Goal: Task Accomplishment & Management: Manage account settings

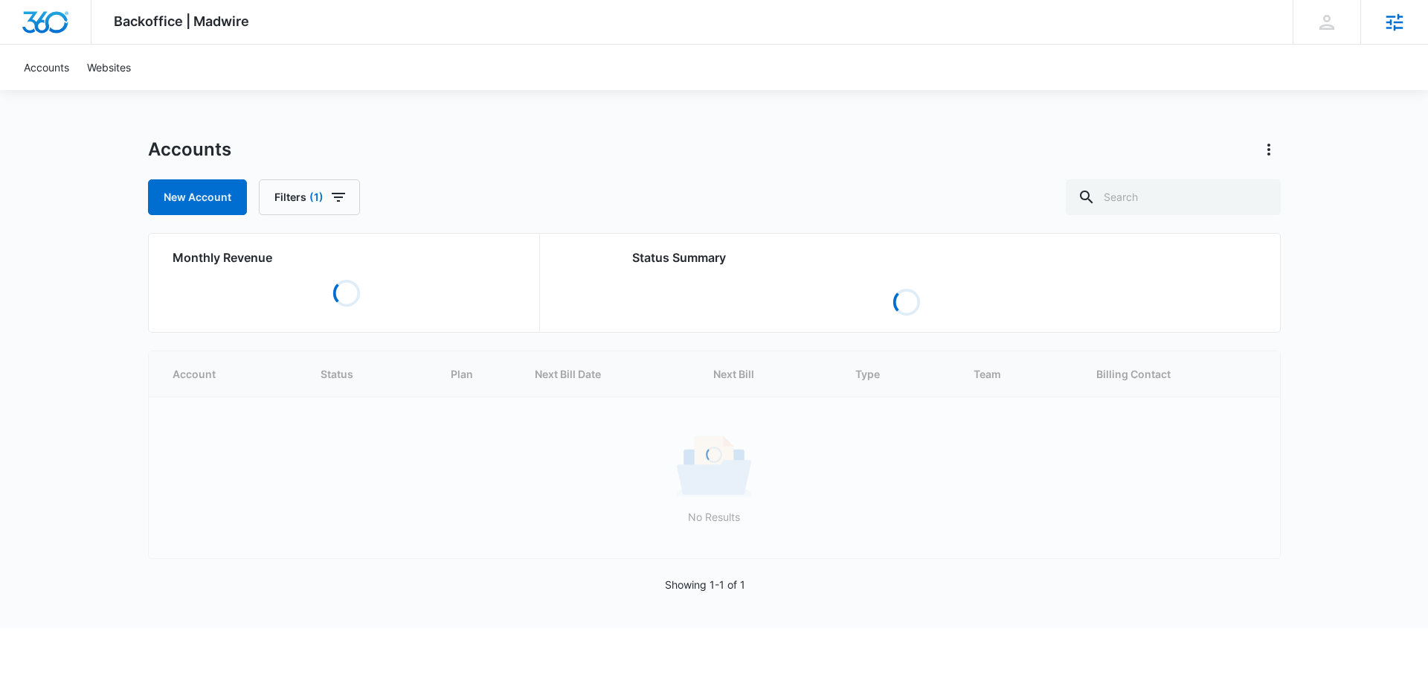
click at [1390, 28] on icon at bounding box center [1395, 21] width 17 height 17
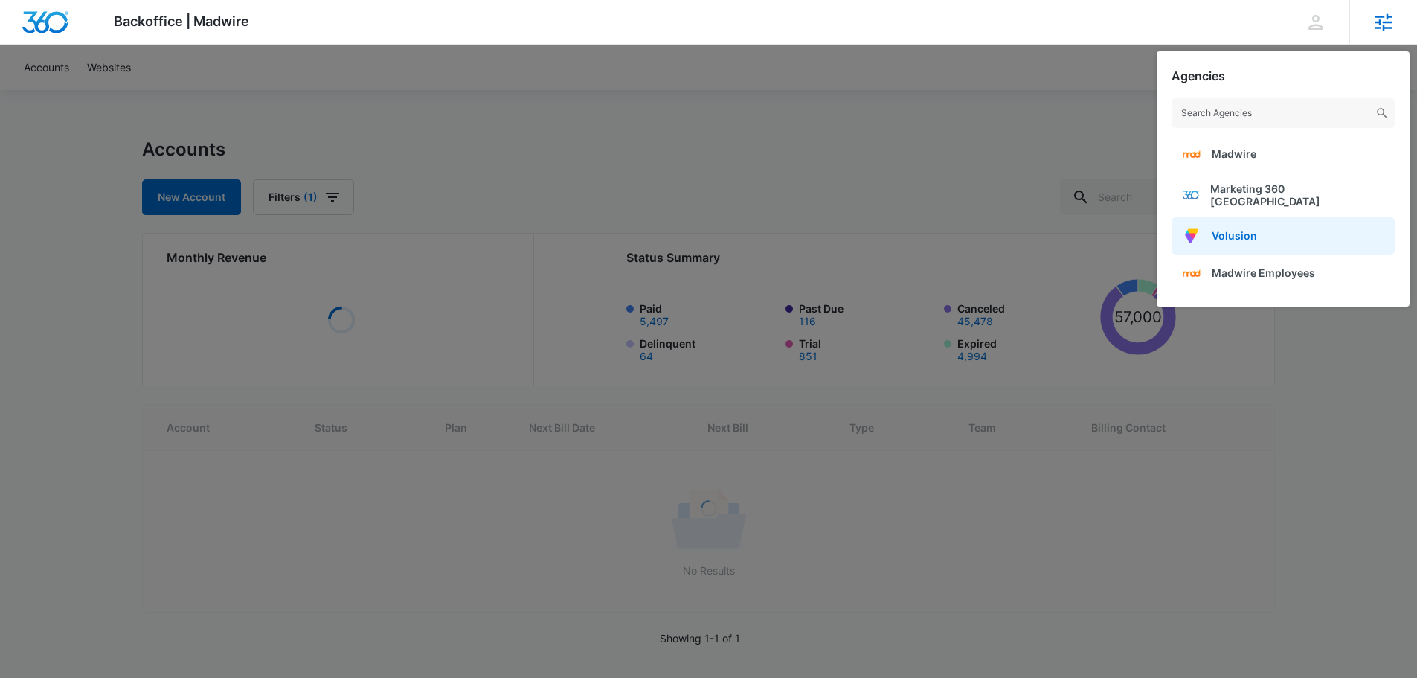
click at [1252, 229] on span "Volusion" at bounding box center [1234, 235] width 45 height 13
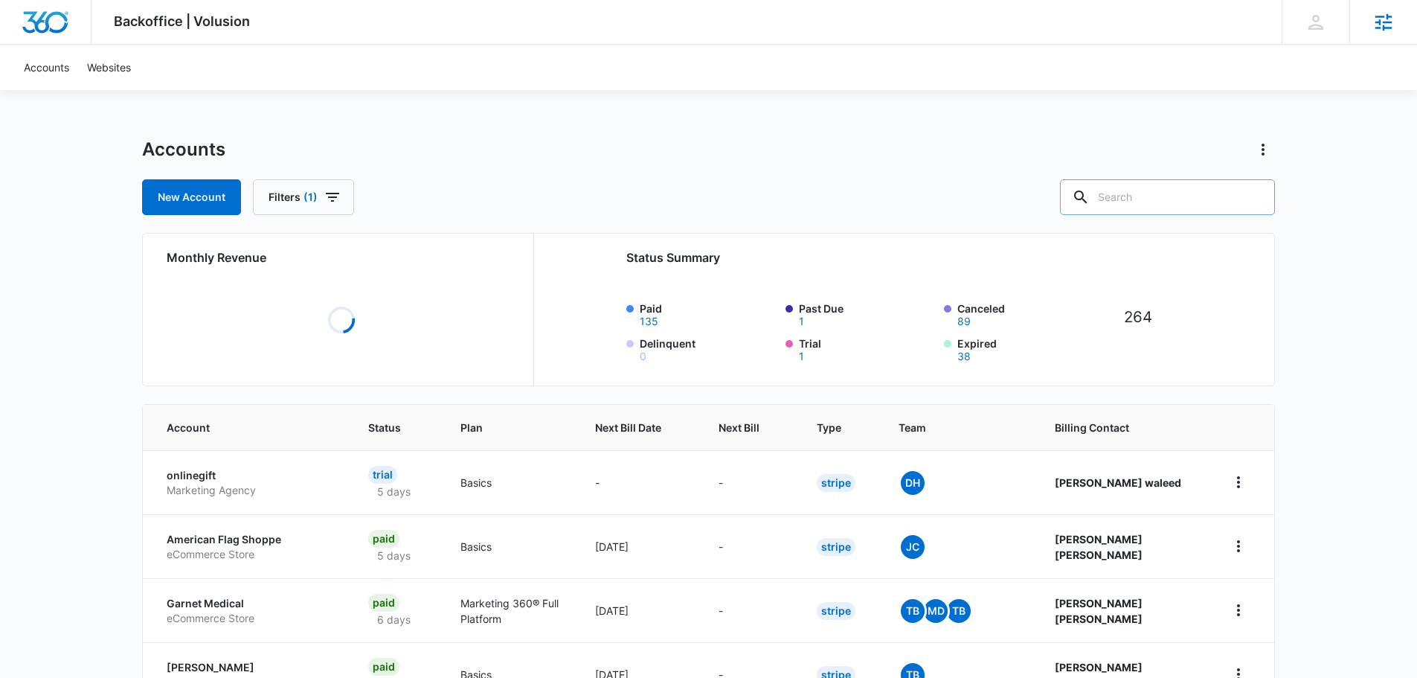
click at [1143, 197] on input "text" at bounding box center [1167, 197] width 215 height 36
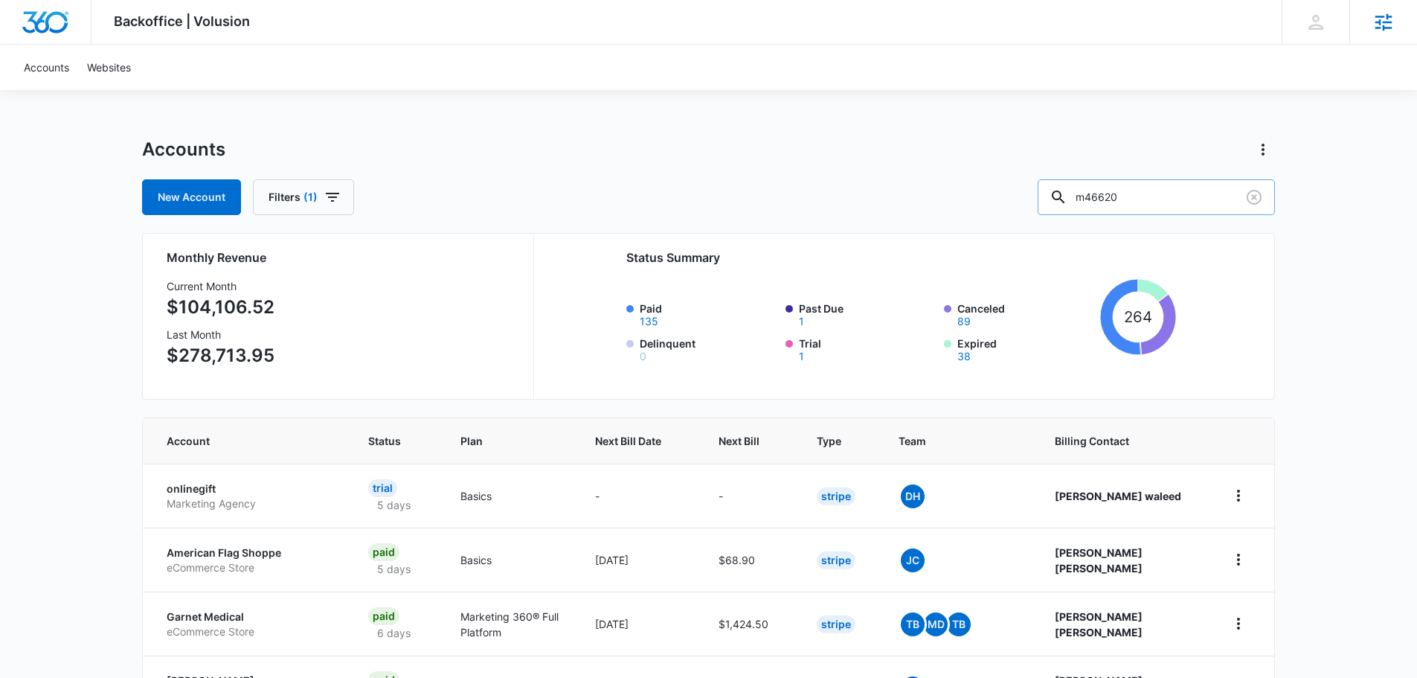
type input "m46620"
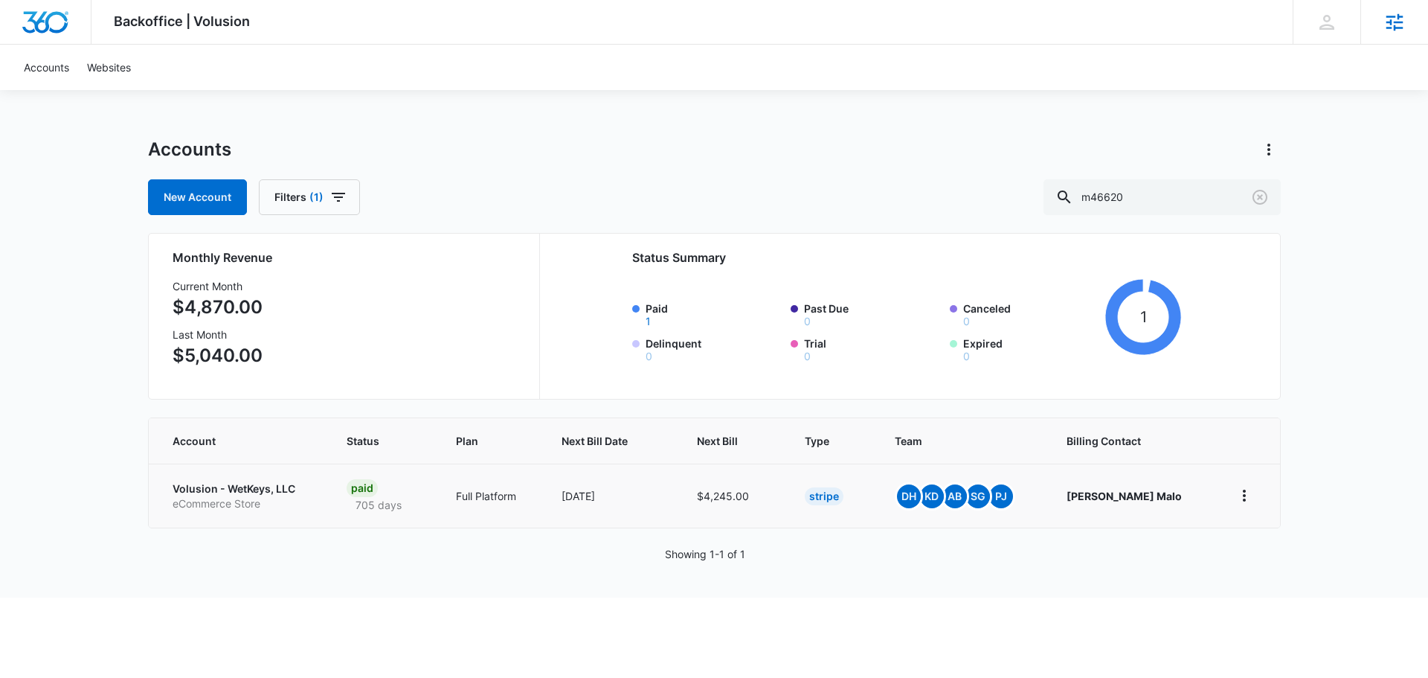
click at [268, 484] on p "Volusion - WetKeys, LLC" at bounding box center [242, 488] width 139 height 15
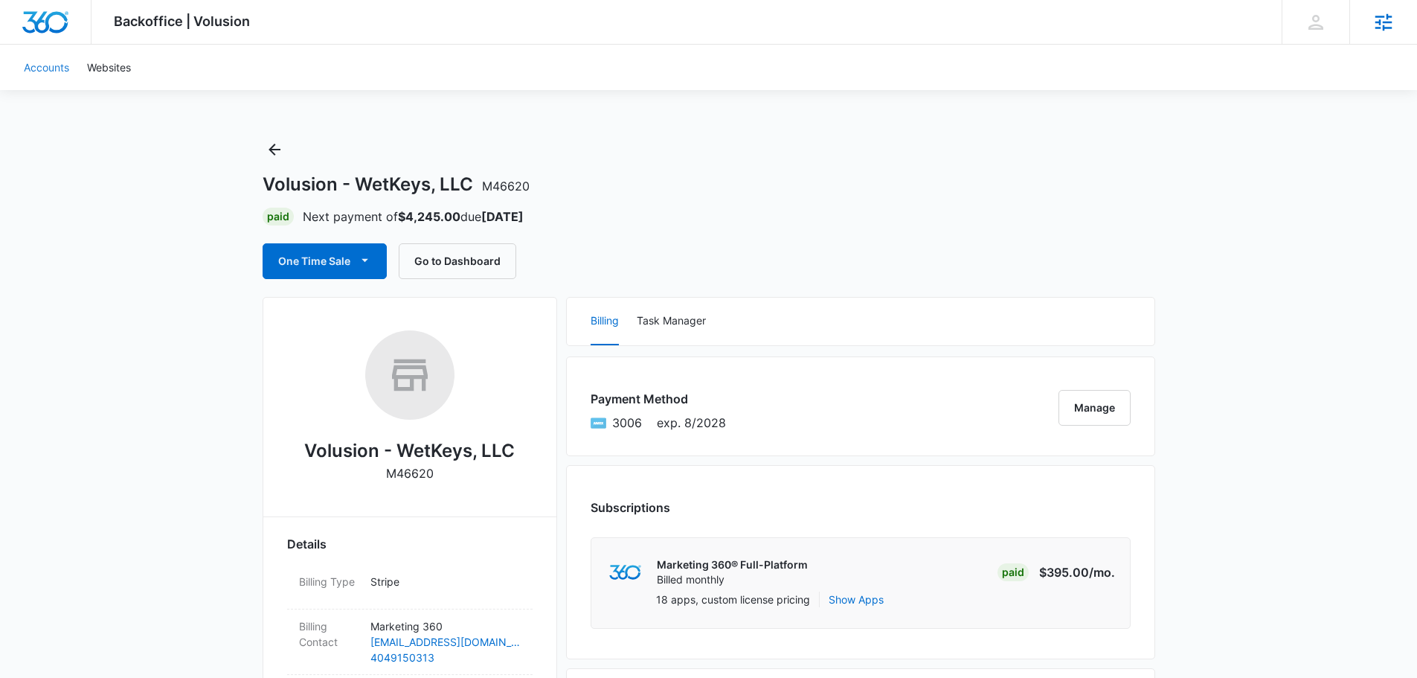
click at [44, 74] on link "Accounts" at bounding box center [46, 67] width 63 height 45
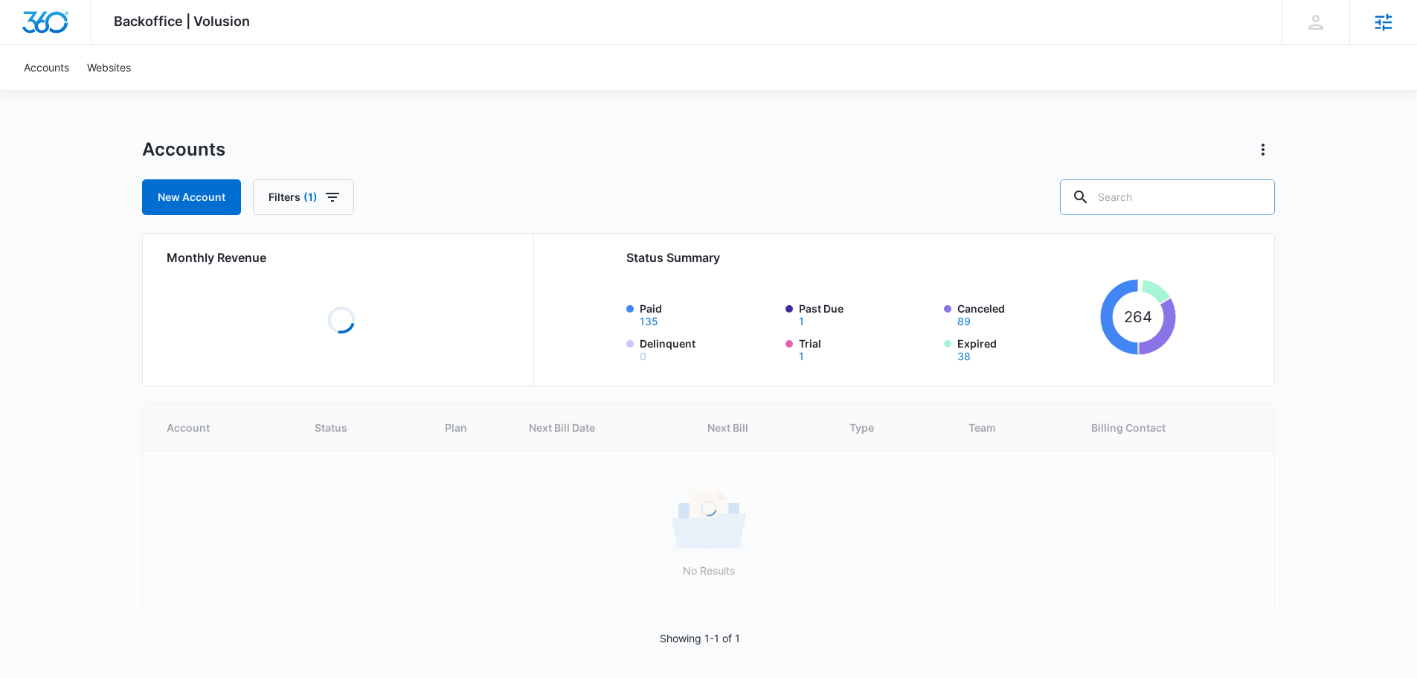
click at [1174, 197] on input "text" at bounding box center [1167, 197] width 215 height 36
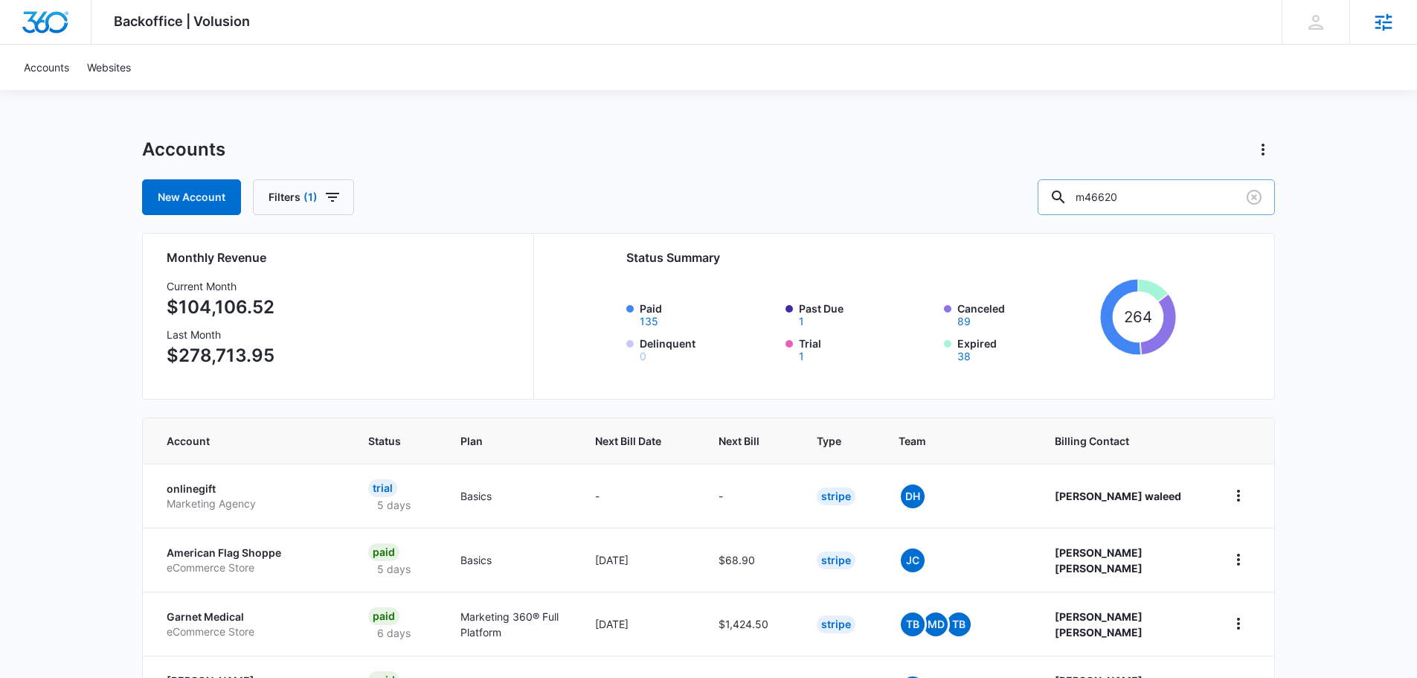
type input "m46620"
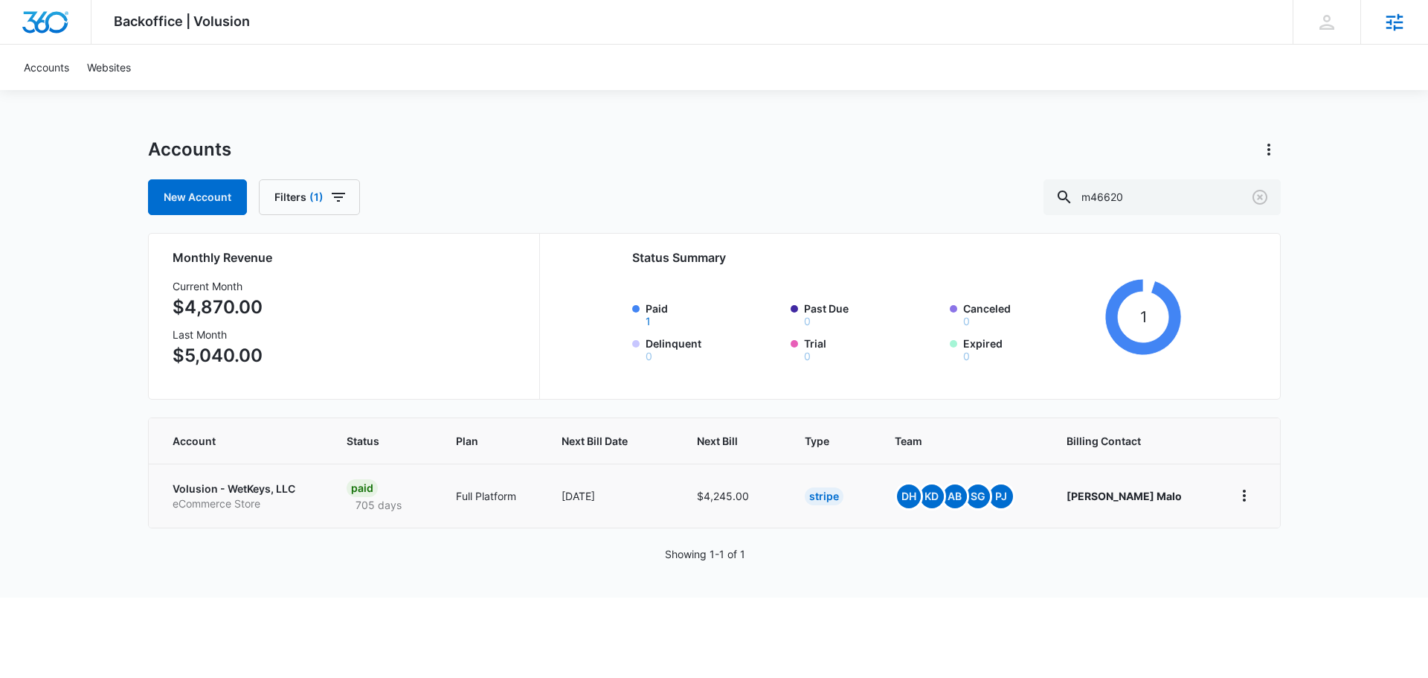
click at [1243, 483] on td at bounding box center [1247, 495] width 65 height 64
click at [1247, 498] on icon "home" at bounding box center [1245, 495] width 18 height 18
click at [1309, 458] on div "Backoffice | Volusion Apps Settings JO John Obertubbesing John.Obertubbesing@ma…" at bounding box center [714, 298] width 1428 height 597
click at [1243, 492] on icon "home" at bounding box center [1244, 495] width 3 height 12
click at [1266, 530] on link "Go to Dashboard" at bounding box center [1292, 536] width 83 height 13
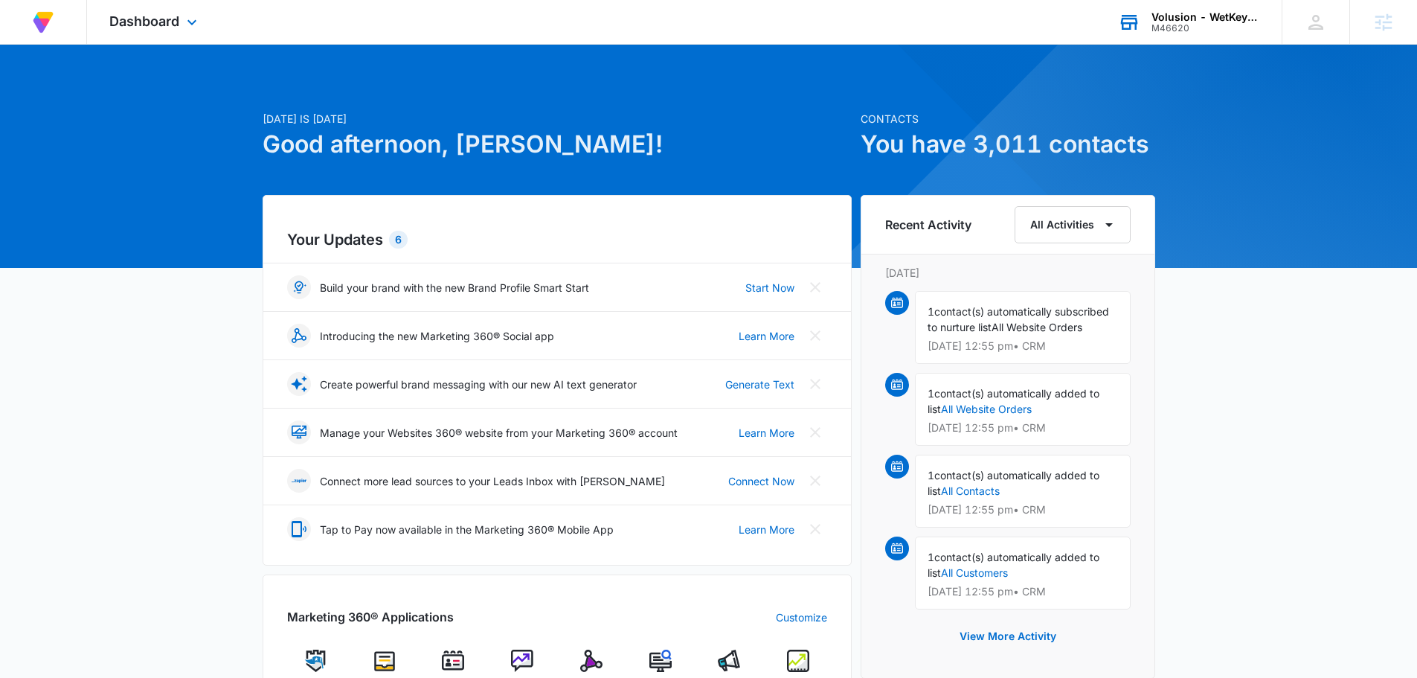
click at [1240, 21] on div "Volusion - WetKeys, LLC" at bounding box center [1205, 17] width 109 height 12
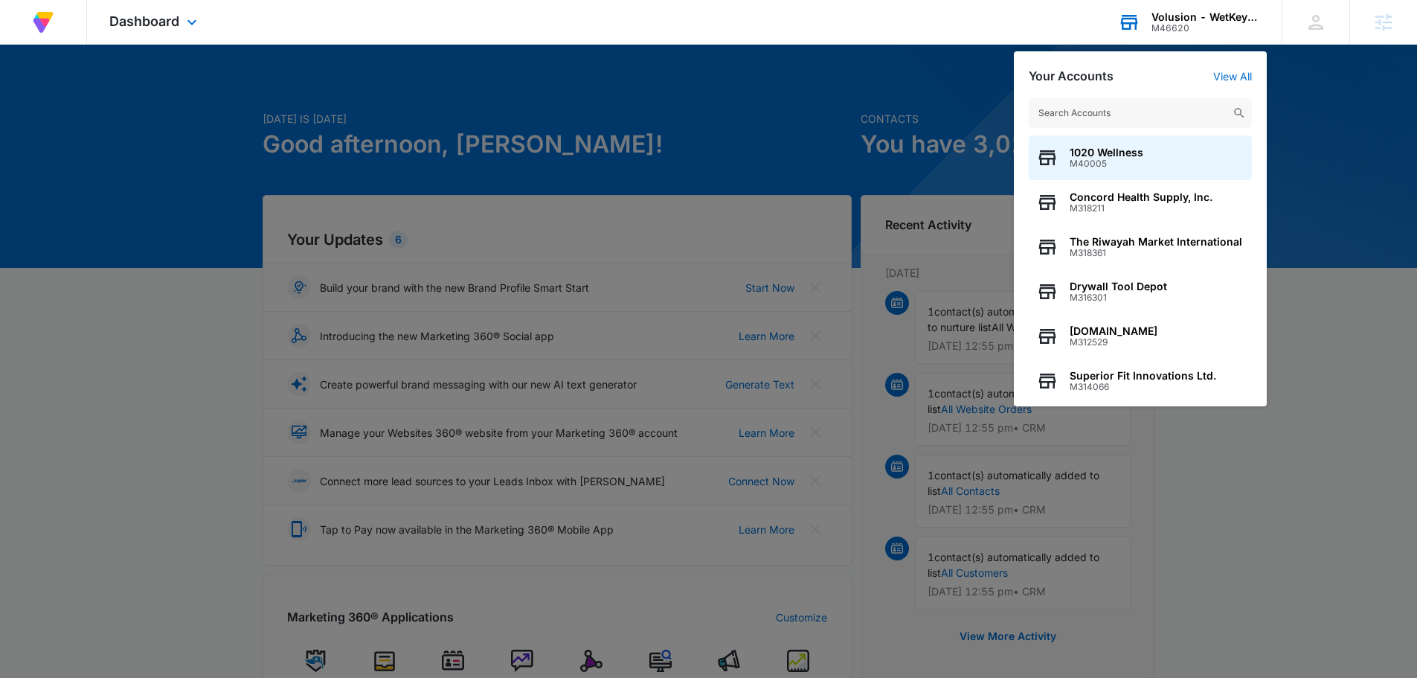
click at [1240, 21] on div "Volusion - WetKeys, LLC" at bounding box center [1205, 17] width 109 height 12
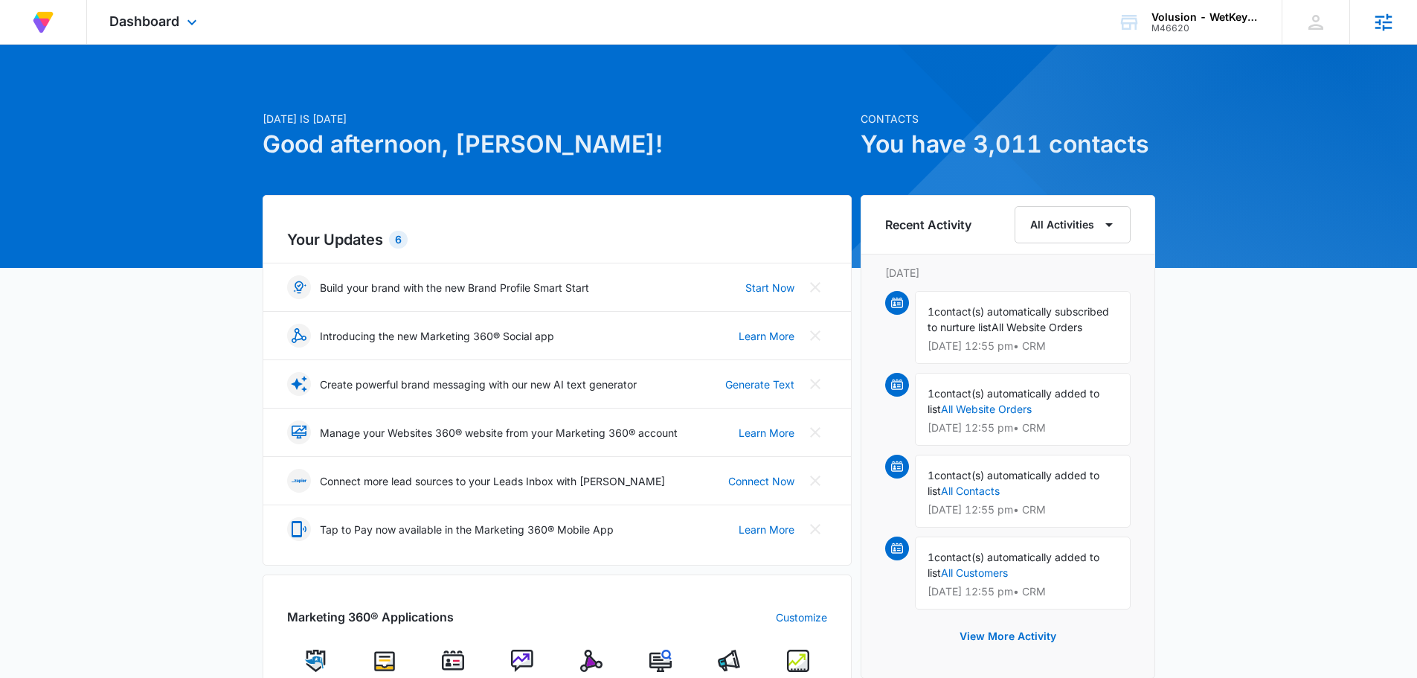
click at [1355, 25] on div "Agencies" at bounding box center [1383, 22] width 68 height 44
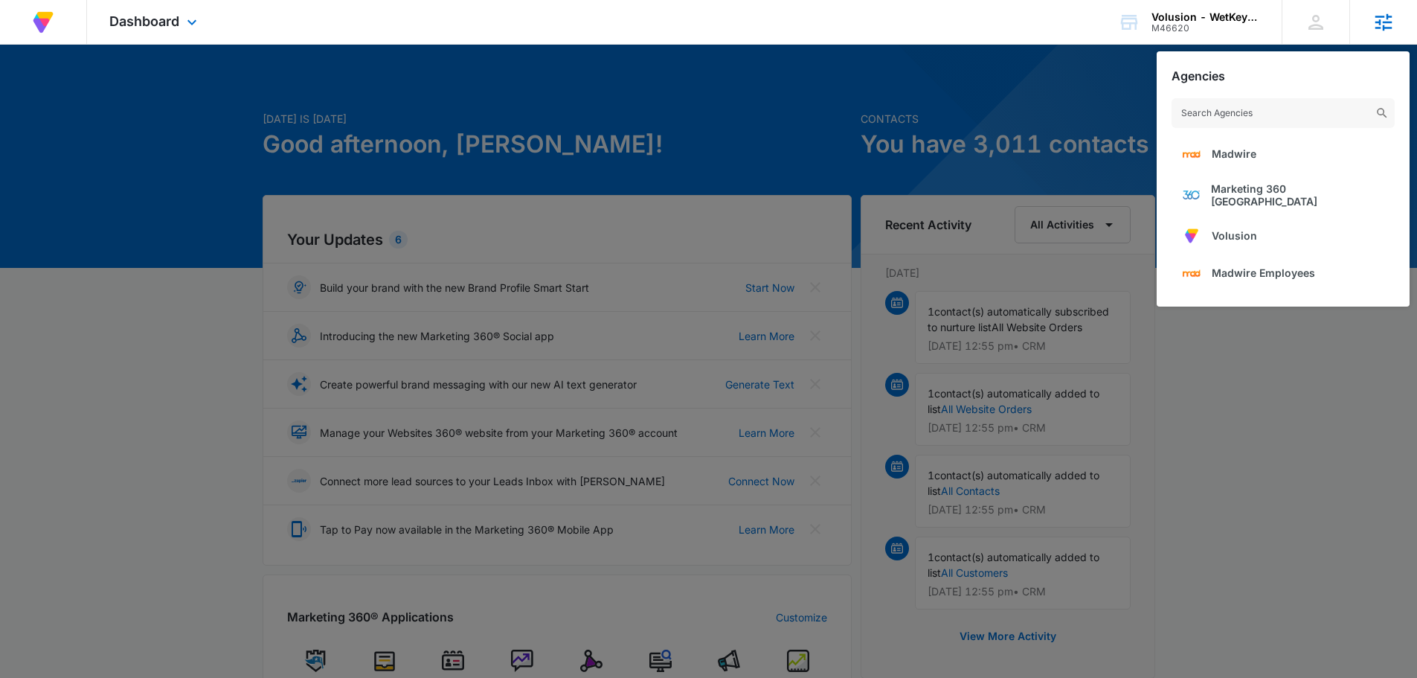
click at [1355, 25] on div "Agencies Madwire Marketing 360 Canada Volusion Madwire Employees" at bounding box center [1383, 22] width 68 height 44
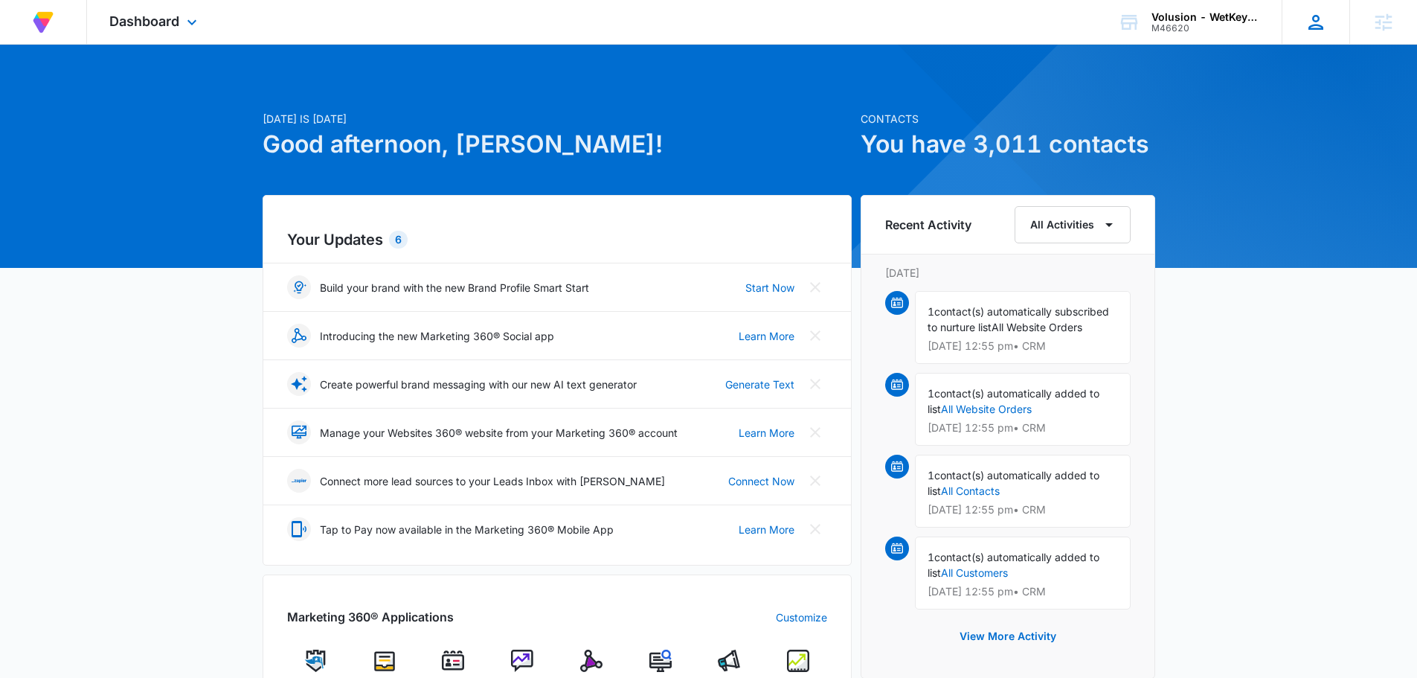
click at [1307, 26] on icon at bounding box center [1316, 22] width 22 height 22
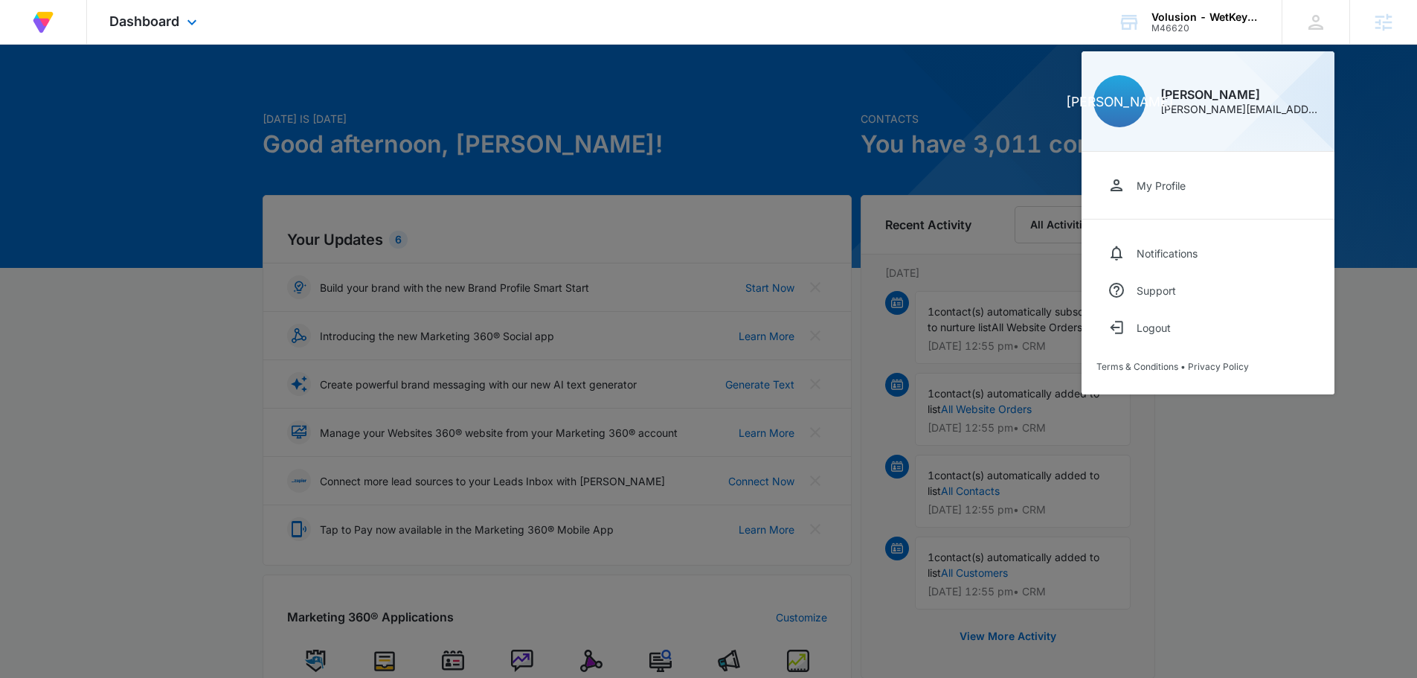
click at [553, 31] on div "At Volusion, we work hard to foster a great work environment where everyone fee…" at bounding box center [708, 22] width 1417 height 45
click at [201, 26] on icon at bounding box center [192, 26] width 18 height 18
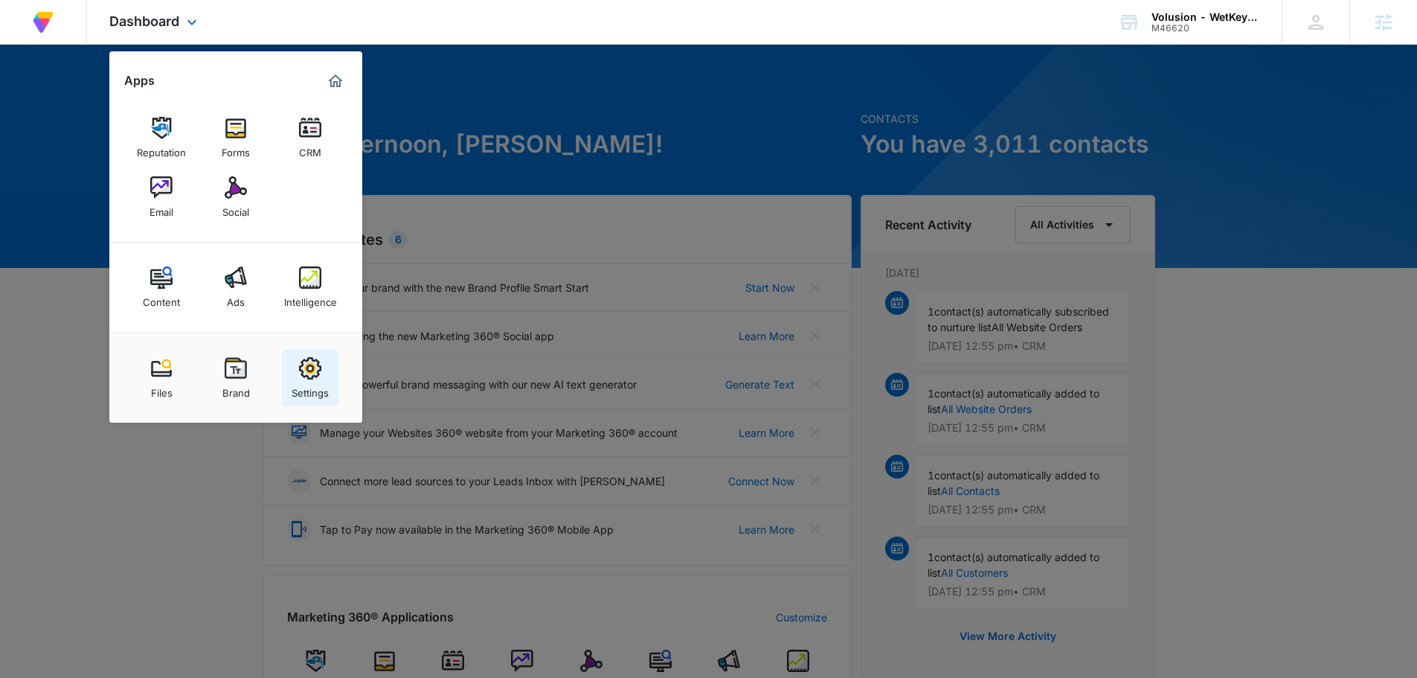
click at [319, 371] on img at bounding box center [310, 368] width 22 height 22
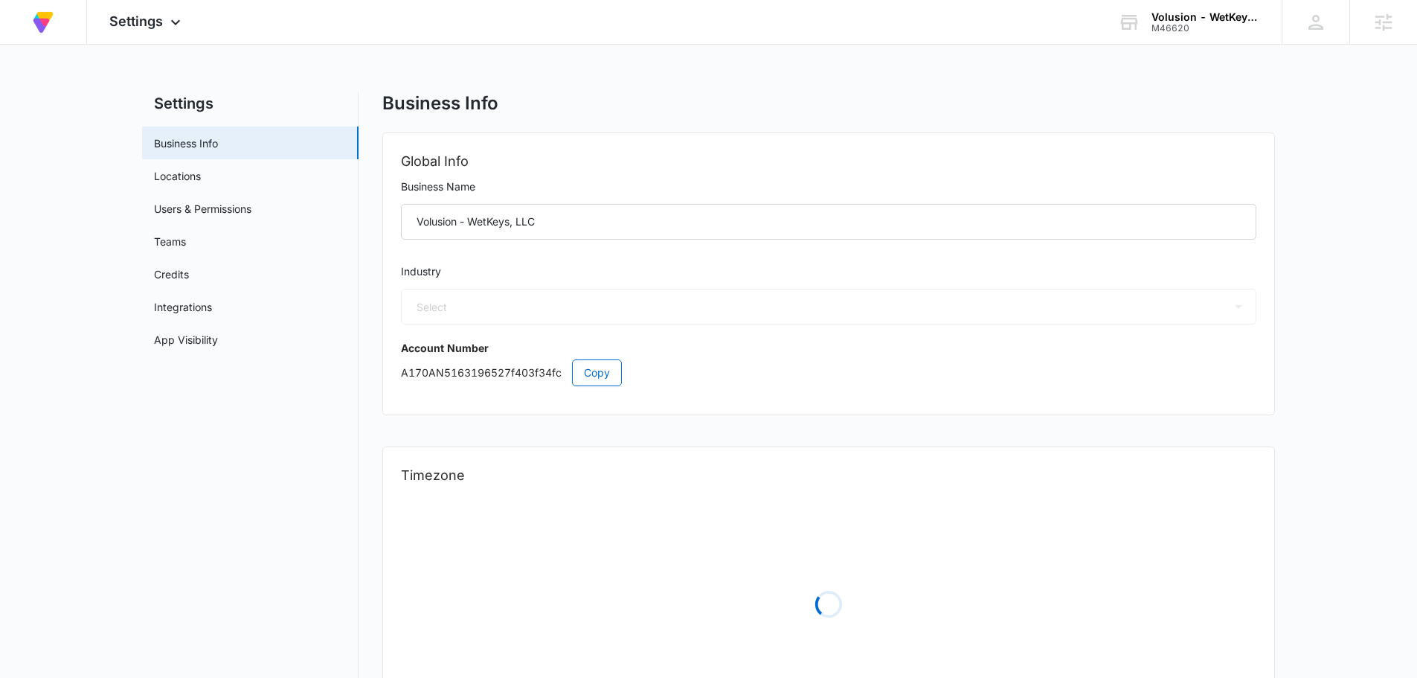
select select "45"
select select "US"
select select "America/Denver"
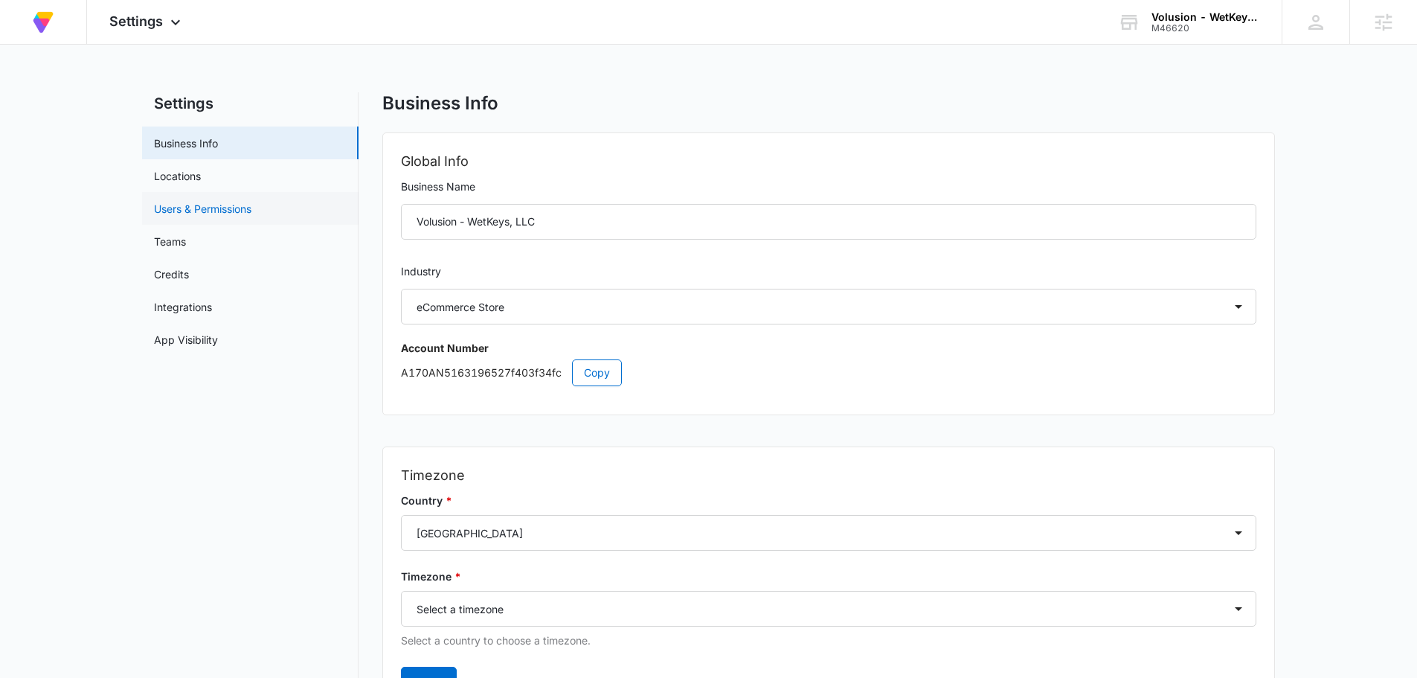
click at [251, 213] on link "Users & Permissions" at bounding box center [202, 209] width 97 height 16
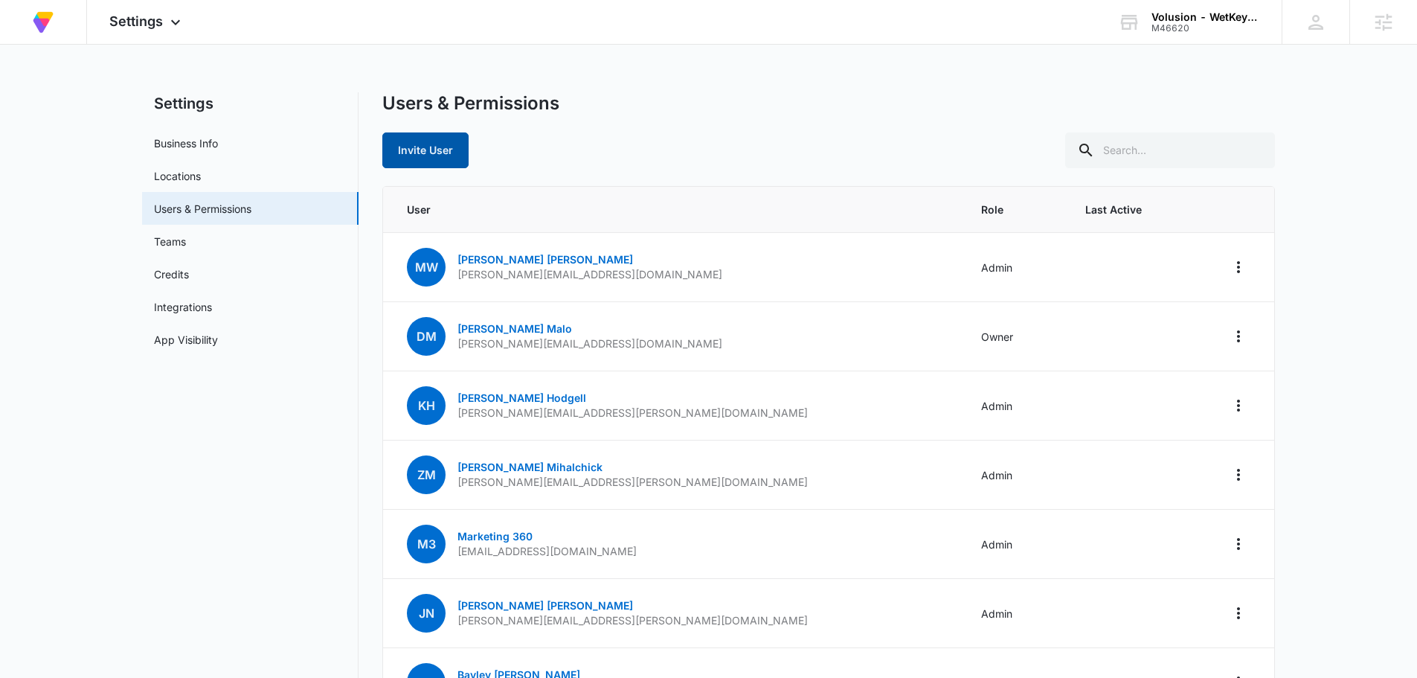
click at [420, 147] on button "Invite User" at bounding box center [425, 150] width 86 height 36
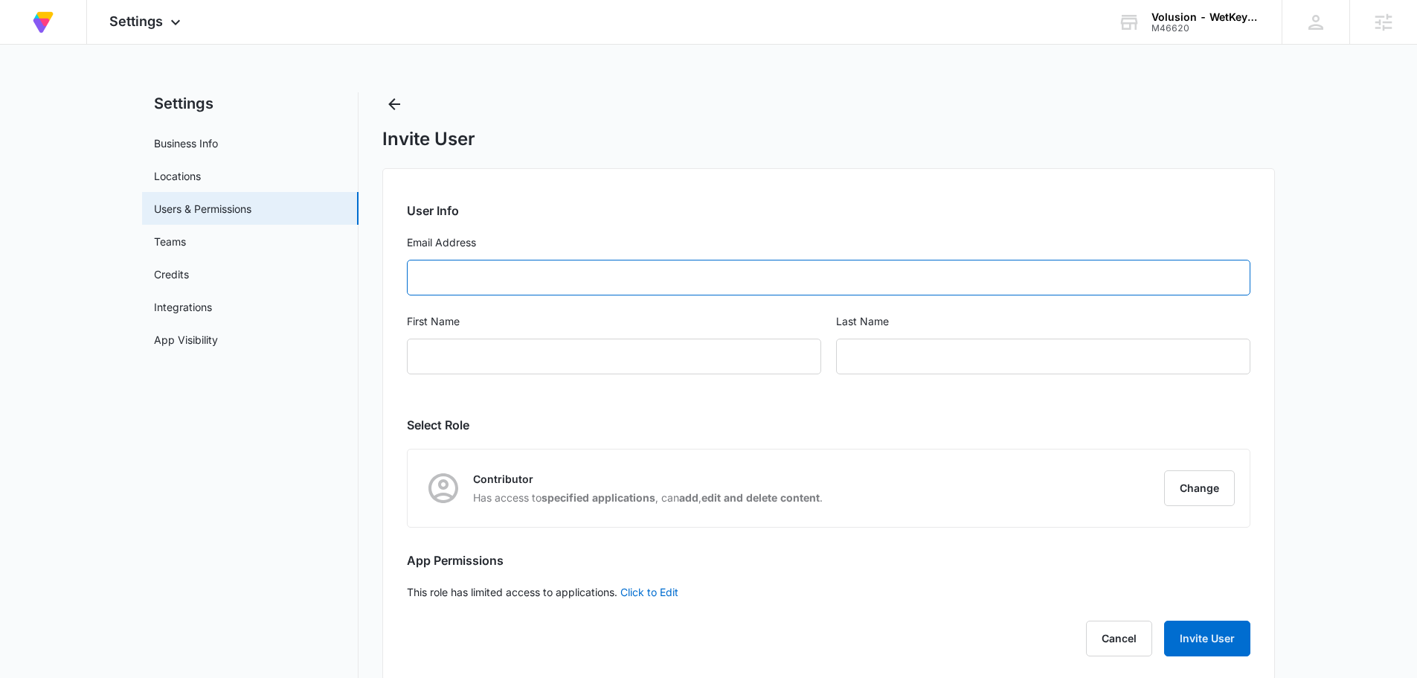
click at [501, 278] on input "Email Address" at bounding box center [829, 278] width 844 height 36
click at [499, 264] on input "noah" at bounding box center [829, 278] width 844 height 36
paste input ".schultz@madwire.com"
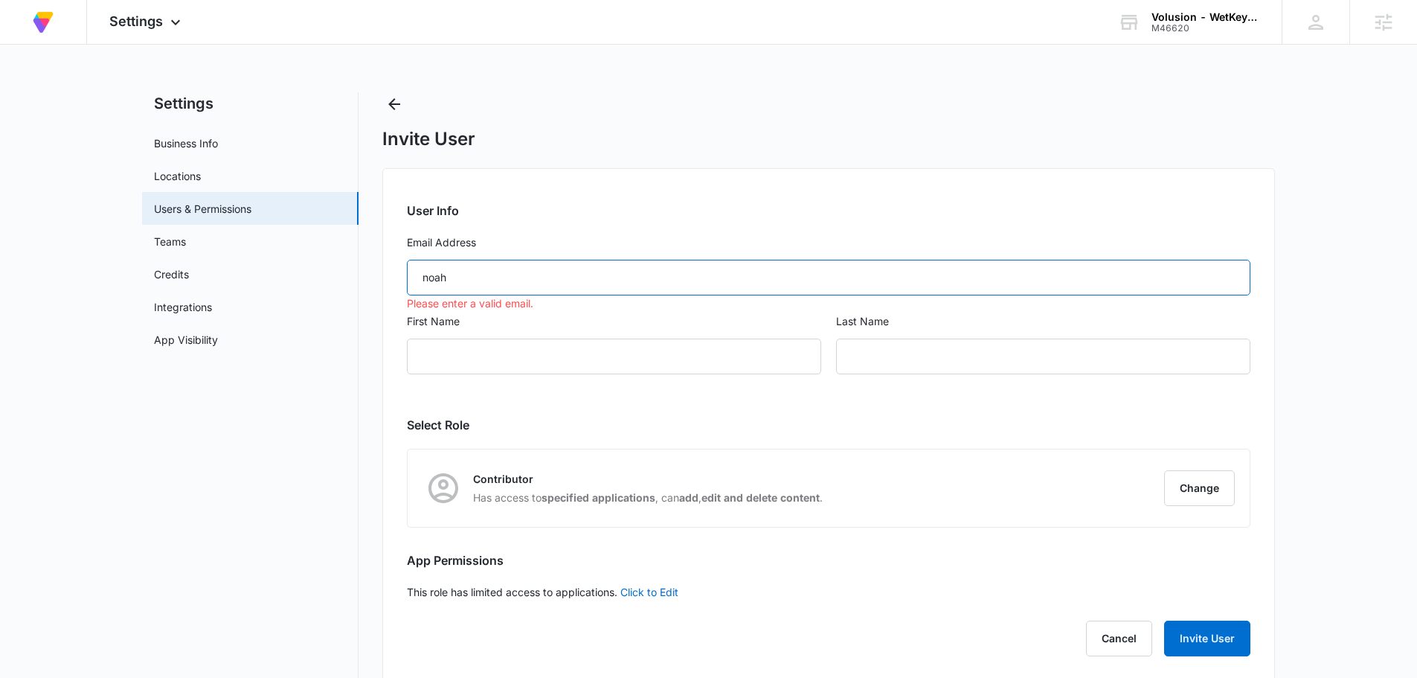
type input "noah.schultz@madwire.com"
type input "Noah"
type input "Schultz"
type input "noah.schultz@madwire.com"
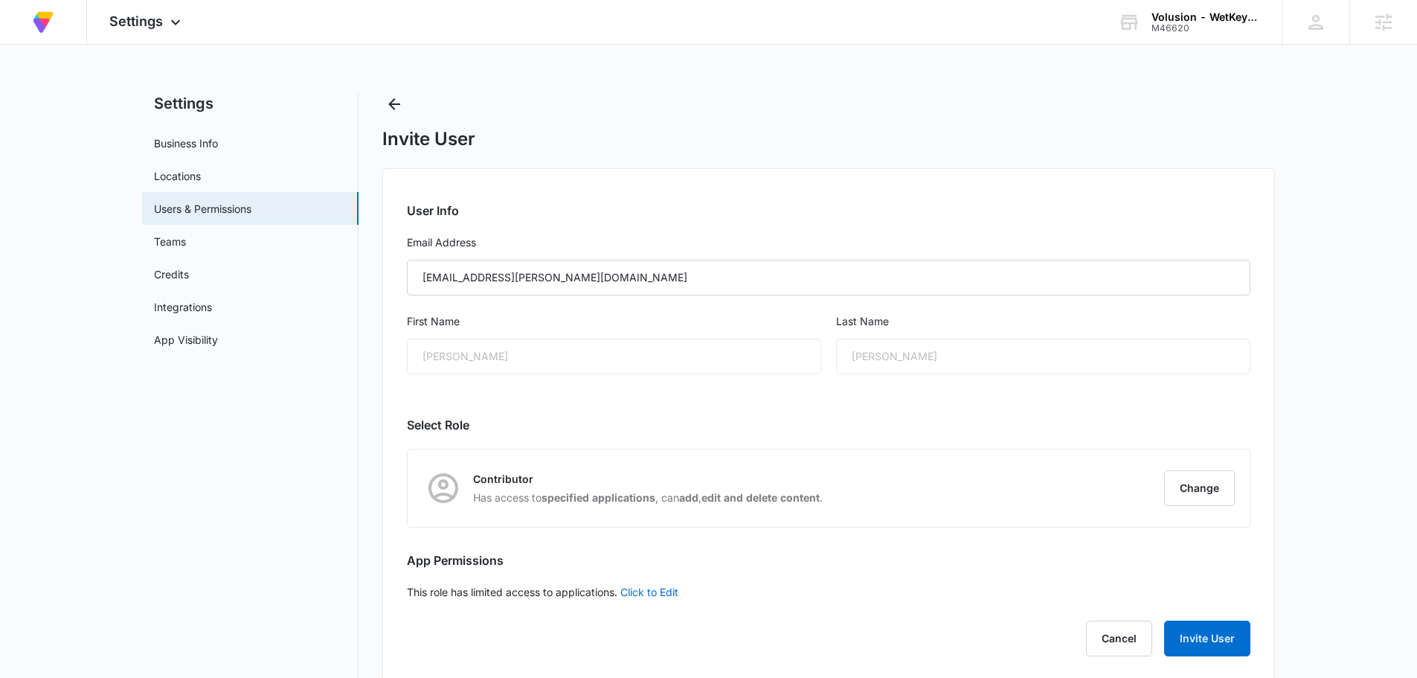
click at [527, 355] on div "Noah" at bounding box center [614, 356] width 414 height 36
click at [620, 413] on div "User Info Email Address noah.schultz@madwire.com First Name Noah Last Name Schu…" at bounding box center [828, 424] width 893 height 513
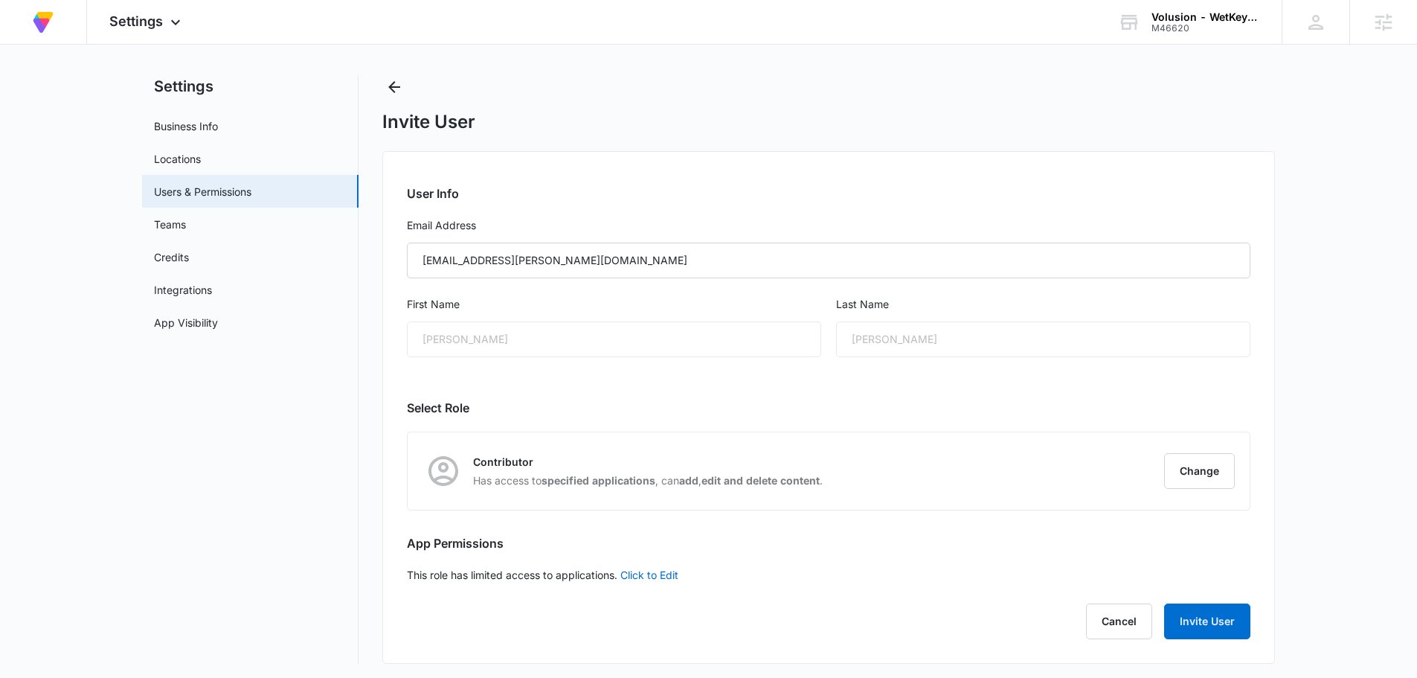
scroll to position [21, 0]
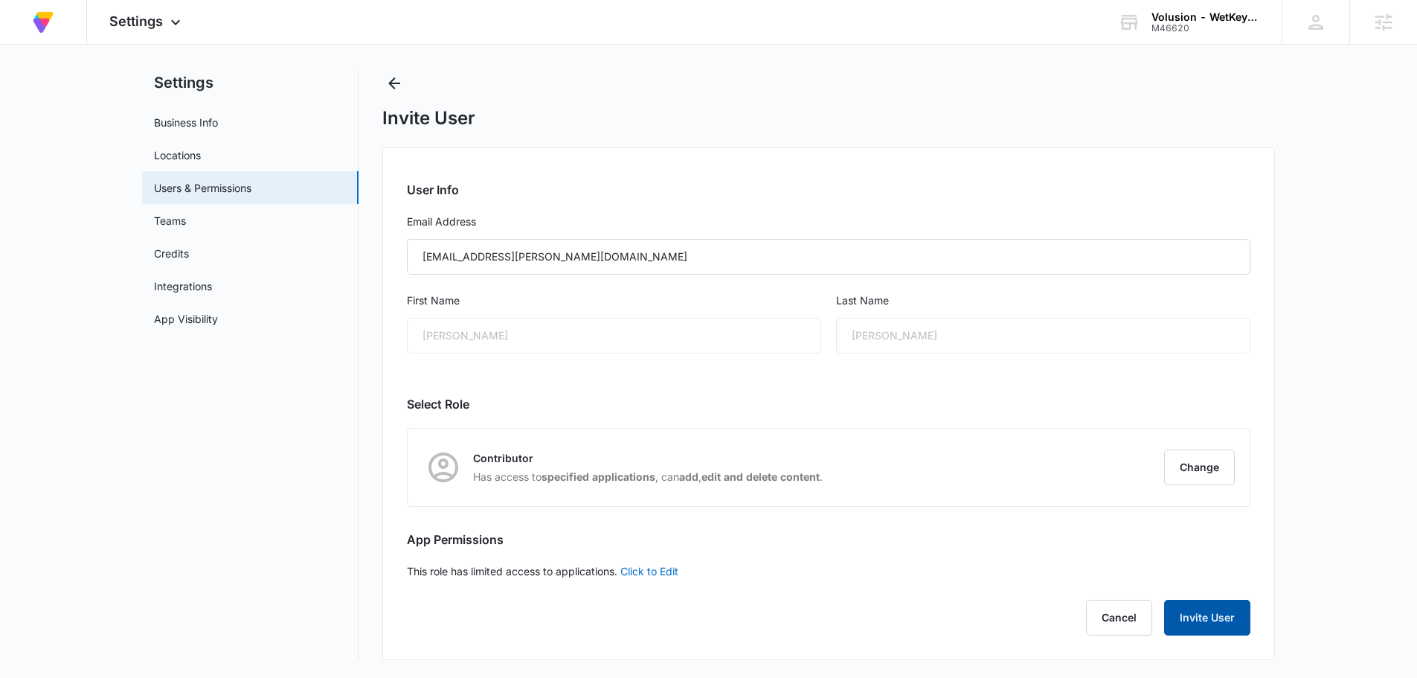
click at [1215, 620] on button "Invite User" at bounding box center [1207, 618] width 86 height 36
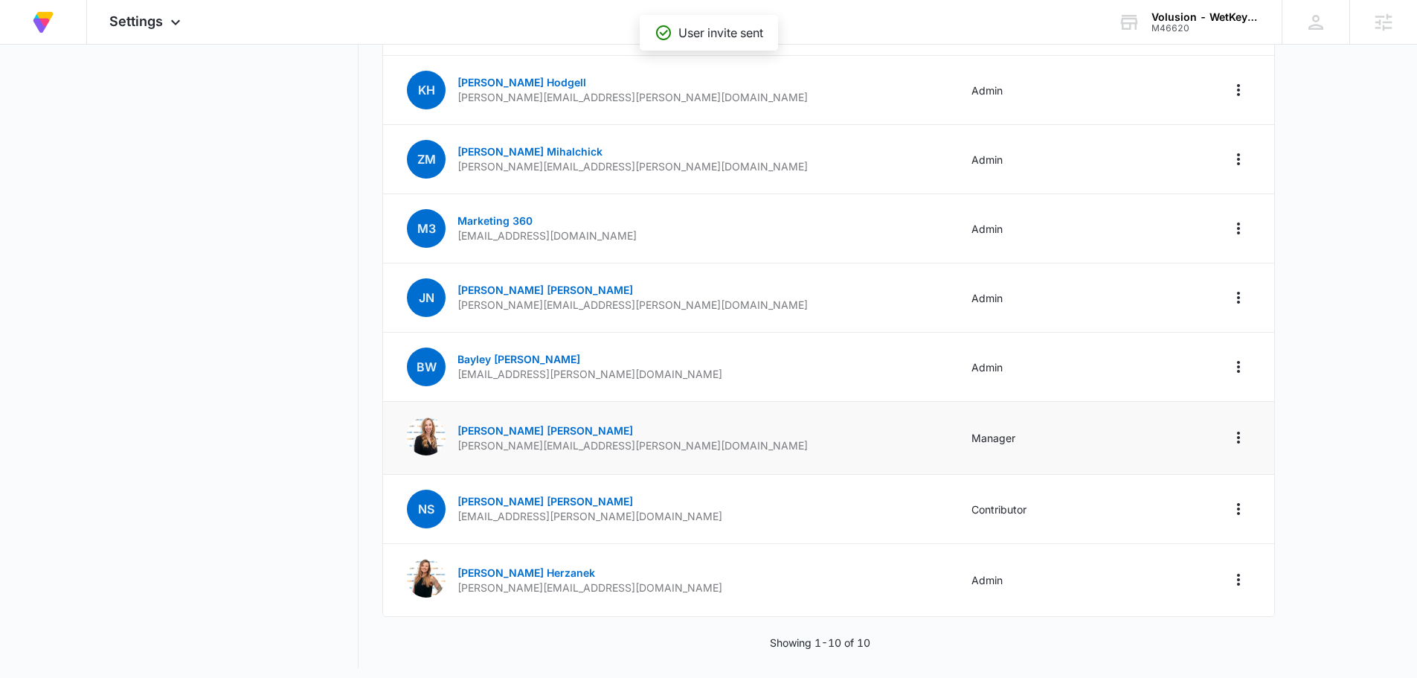
scroll to position [324, 0]
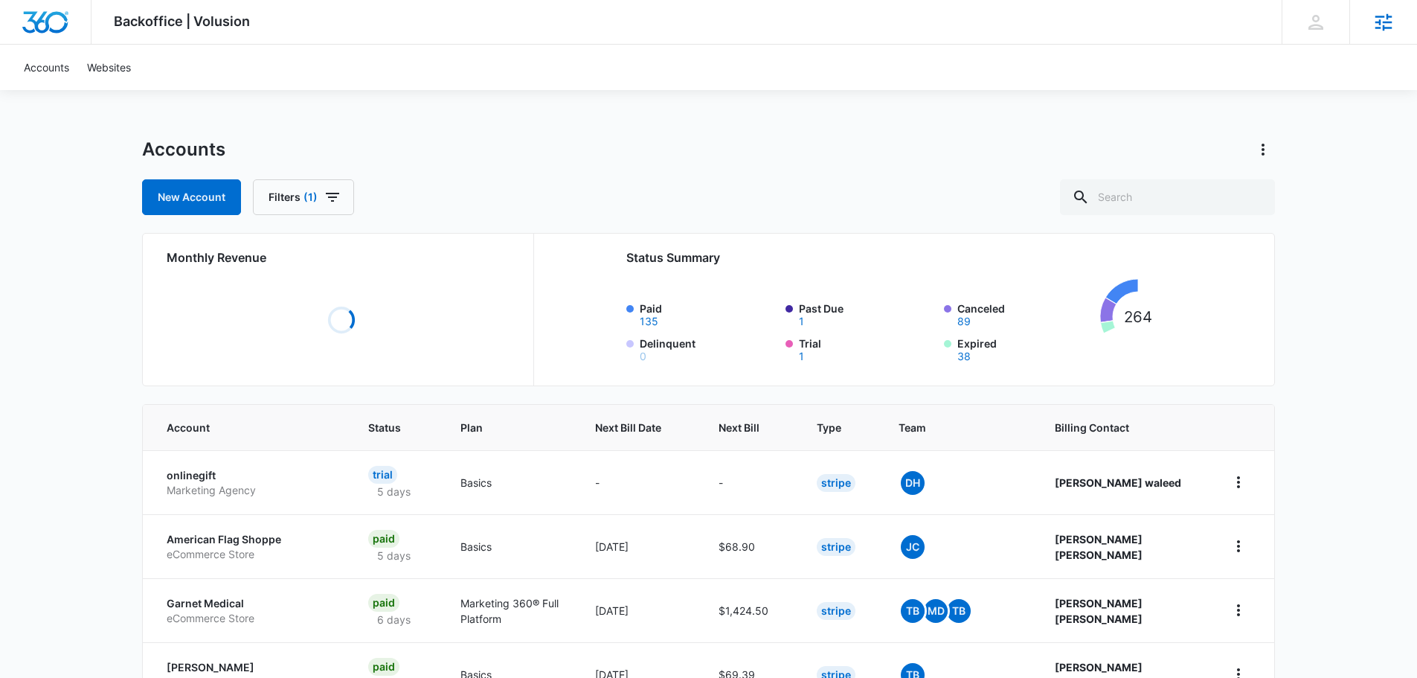
click at [1396, 27] on div "Agencies" at bounding box center [1383, 22] width 68 height 44
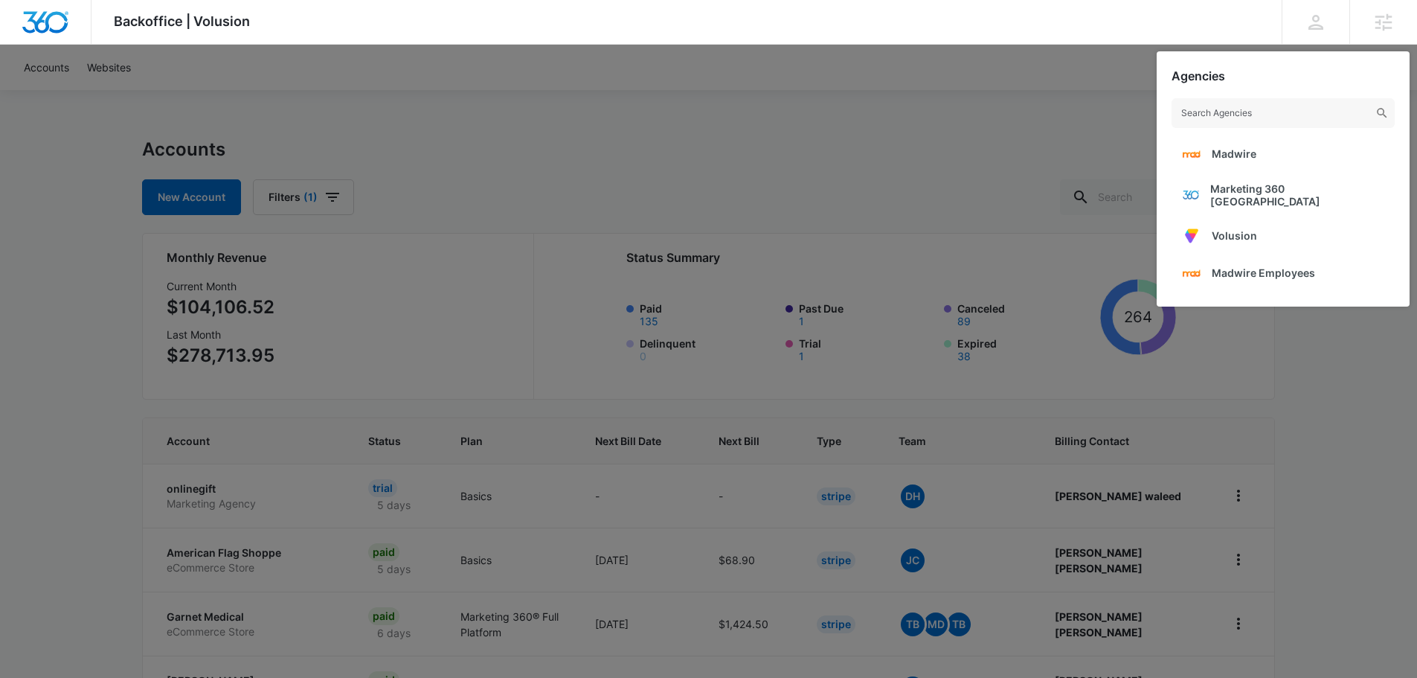
click at [1326, 382] on div at bounding box center [708, 339] width 1417 height 678
